Goal: Information Seeking & Learning: Learn about a topic

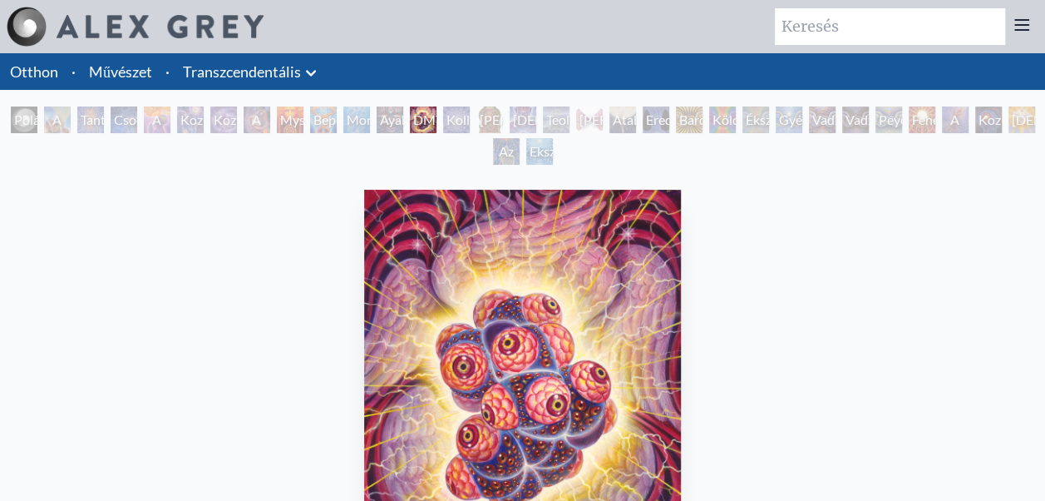
click at [450, 108] on div "Kollektív jövőkép" at bounding box center [456, 119] width 27 height 27
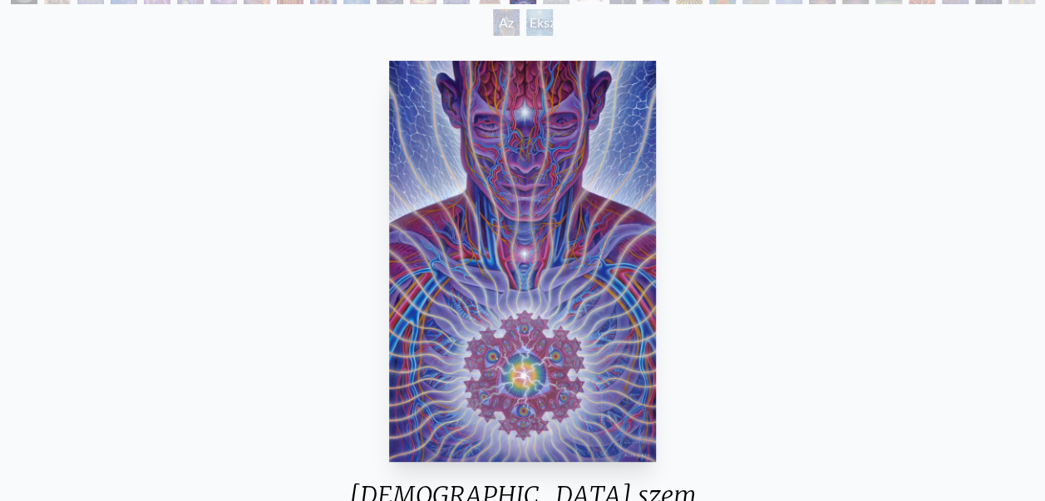
scroll to position [133, 0]
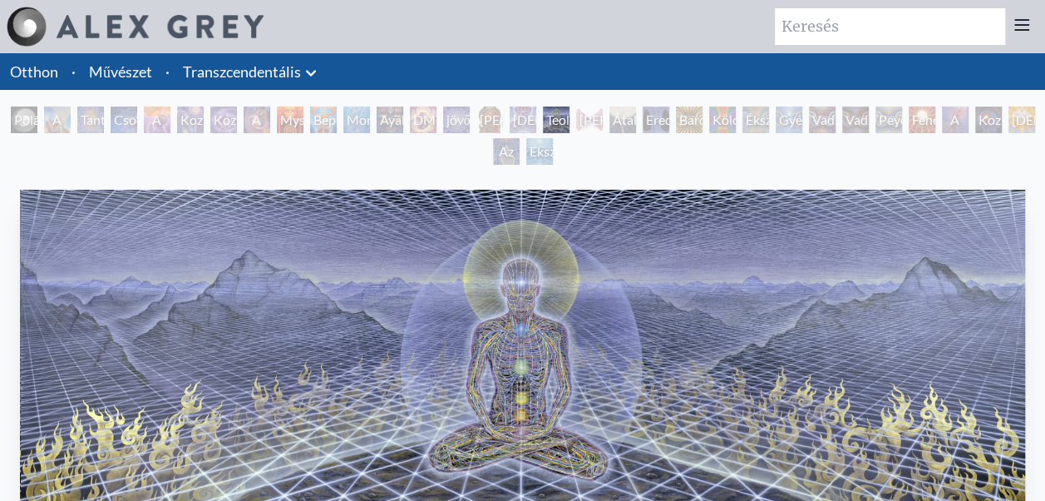
scroll to position [133, 0]
